Goal: Transaction & Acquisition: Purchase product/service

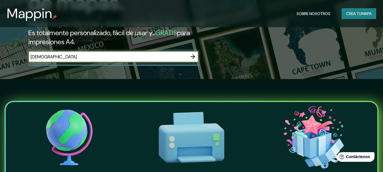
scroll to position [95, 0]
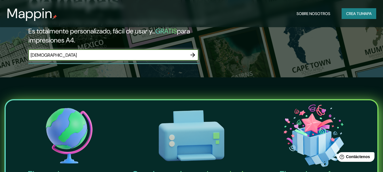
type input "[DEMOGRAPHIC_DATA]"
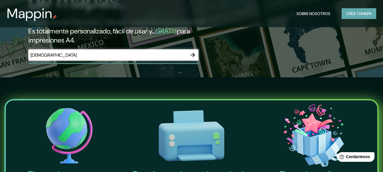
click at [346, 15] on font "Crea tu" at bounding box center [353, 13] width 15 height 5
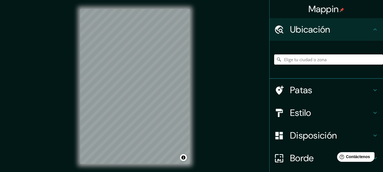
click at [310, 60] on input "Elige tu ciudad o zona" at bounding box center [328, 59] width 109 height 10
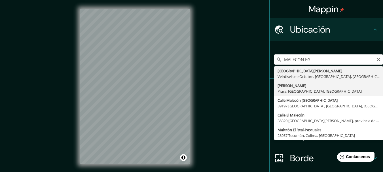
type input "[PERSON_NAME], [GEOGRAPHIC_DATA], [GEOGRAPHIC_DATA], [GEOGRAPHIC_DATA]"
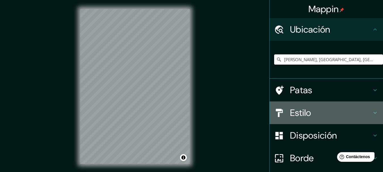
click at [312, 114] on h4 "Estilo" at bounding box center [331, 112] width 82 height 11
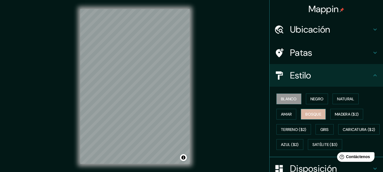
click at [322, 111] on button "Bosque" at bounding box center [313, 114] width 25 height 11
click at [94, 172] on div "© Mapbox © OpenStreetMap Improve this map" at bounding box center [135, 86] width 128 height 173
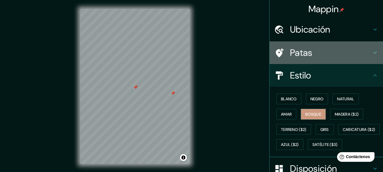
click at [316, 43] on div "Patas" at bounding box center [326, 52] width 113 height 23
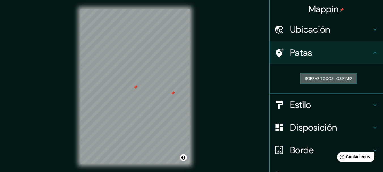
click at [326, 75] on button "Borrar todos los pines" at bounding box center [328, 78] width 57 height 11
click at [252, 107] on div "Mappin Ubicación [PERSON_NAME], [GEOGRAPHIC_DATA], [GEOGRAPHIC_DATA], [GEOGRAPH…" at bounding box center [191, 91] width 383 height 182
